Goal: Check status: Check status

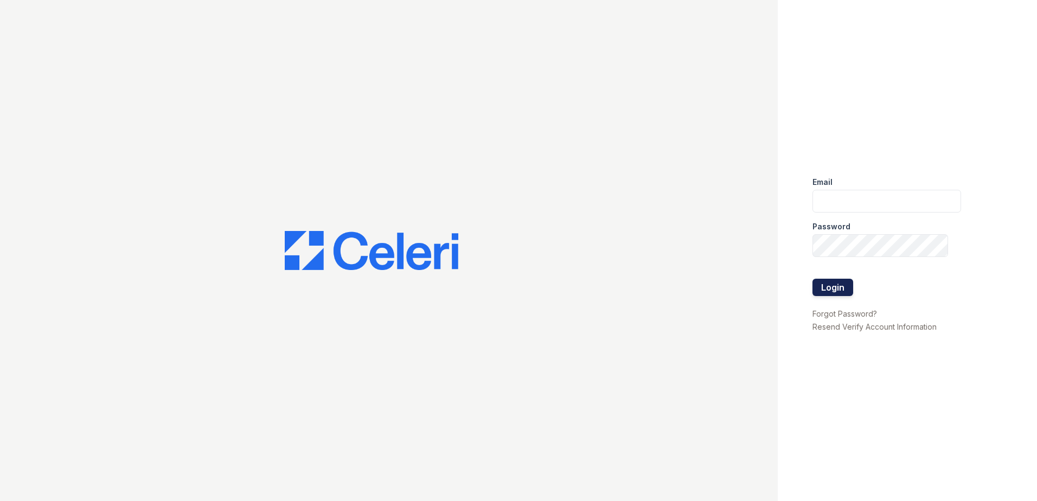
type input "[EMAIL_ADDRESS][DOMAIN_NAME]"
click at [828, 288] on button "Login" at bounding box center [833, 287] width 41 height 17
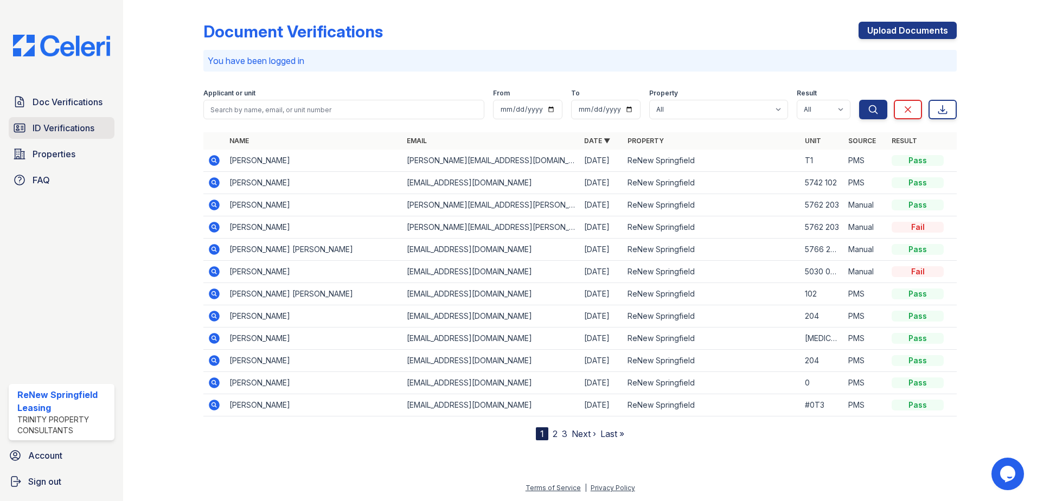
click at [34, 129] on span "ID Verifications" at bounding box center [64, 128] width 62 height 13
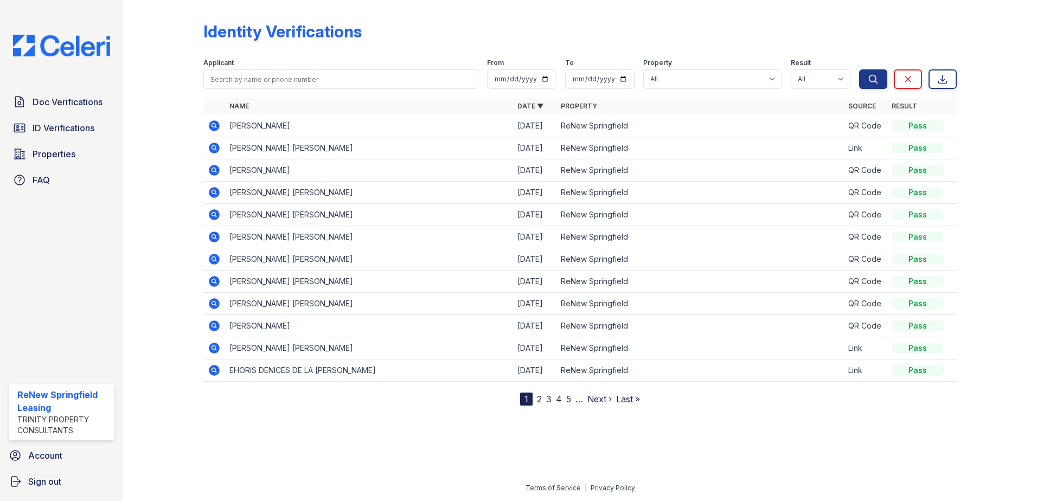
click at [218, 148] on icon at bounding box center [214, 148] width 11 height 11
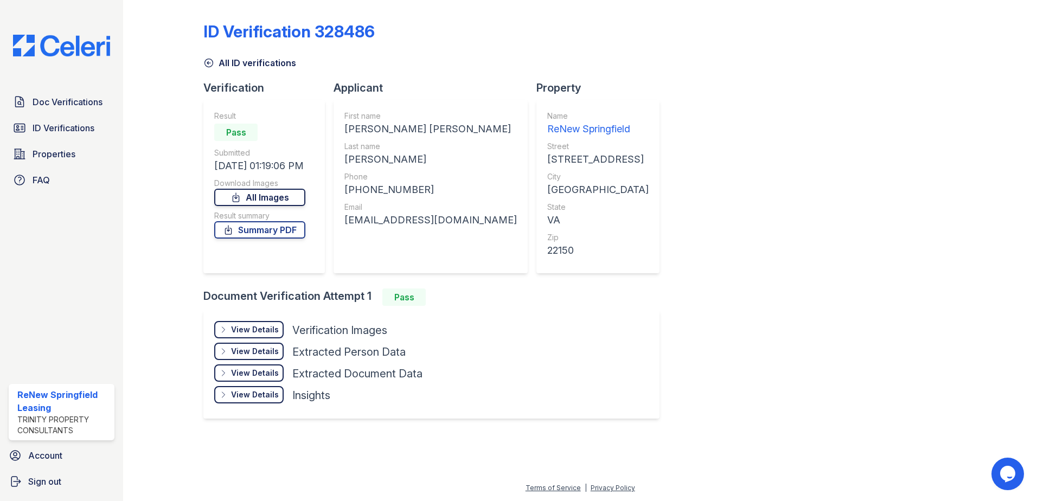
click at [272, 198] on link "All Images" at bounding box center [259, 197] width 91 height 17
click at [280, 232] on link "Summary PDF" at bounding box center [259, 229] width 91 height 17
click at [692, 274] on div "ID Verification 328486 All ID verifications Verification Result Pass Submitted …" at bounding box center [579, 219] width 753 height 430
